Goal: Go to known website: Access a specific website the user already knows

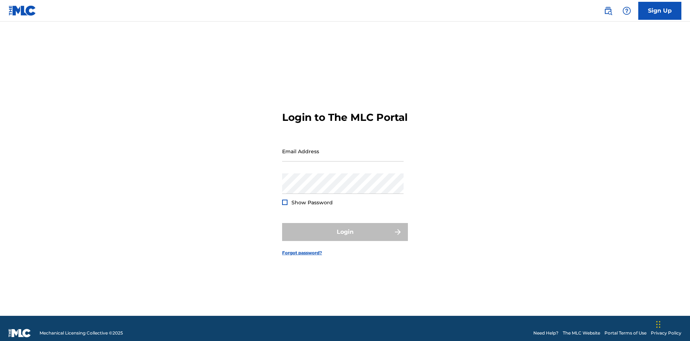
scroll to position [9, 0]
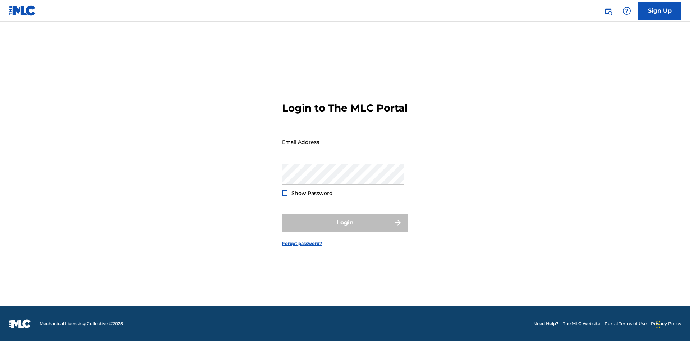
click at [343, 148] on input "Email Address" at bounding box center [343, 142] width 122 height 20
type input "[EMAIL_ADDRESS][DOMAIN_NAME]"
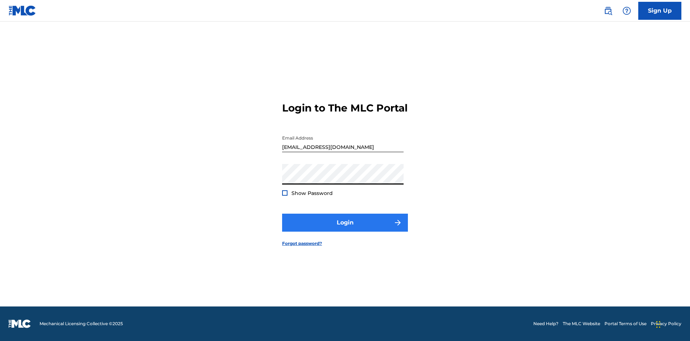
click at [345, 229] on button "Login" at bounding box center [345, 223] width 126 height 18
